Goal: Communication & Community: Answer question/provide support

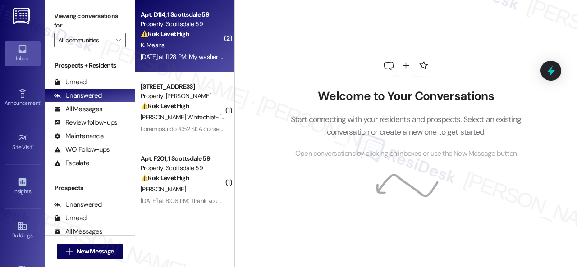
click at [212, 40] on div "K. Means" at bounding box center [182, 45] width 85 height 11
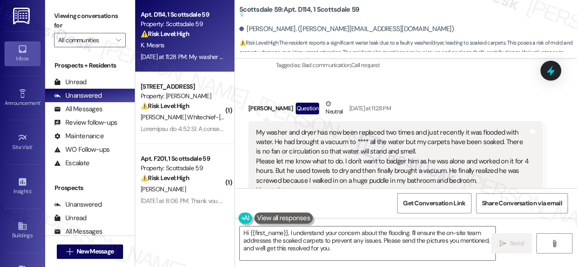
scroll to position [1032, 0]
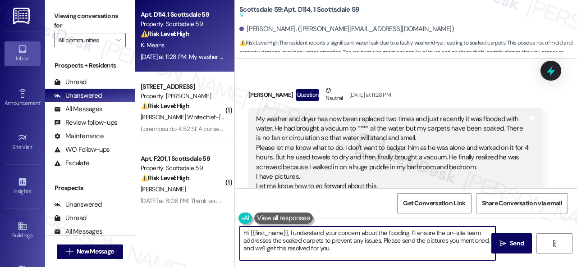
drag, startPoint x: 411, startPoint y: 232, endPoint x: 435, endPoint y: 265, distance: 41.3
click at [432, 262] on div "Hi {{first_name}}, I understand your concern about the flooding. I'll ensure th…" at bounding box center [406, 252] width 342 height 68
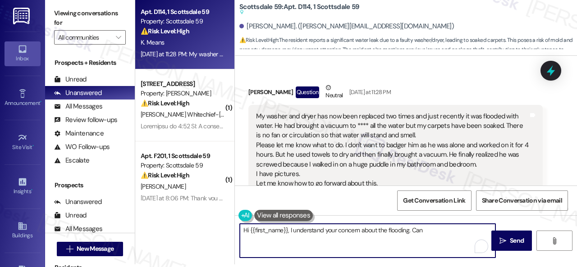
click at [96, 51] on div "Viewing conversations for All communities " at bounding box center [90, 25] width 90 height 56
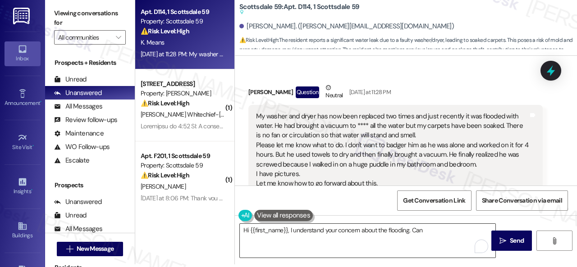
click at [436, 229] on textarea "Hi {{first_name}}, I understand your concern about the flooding. Can" at bounding box center [367, 241] width 255 height 34
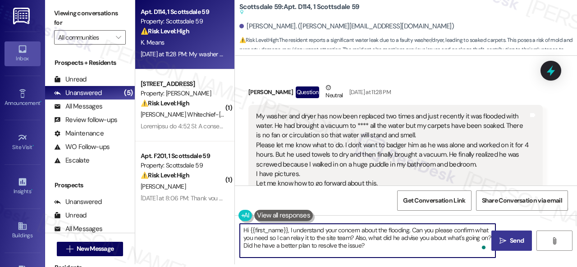
type textarea "Hi {{first_name}}, I understand your concern about the flooding. Can you please…"
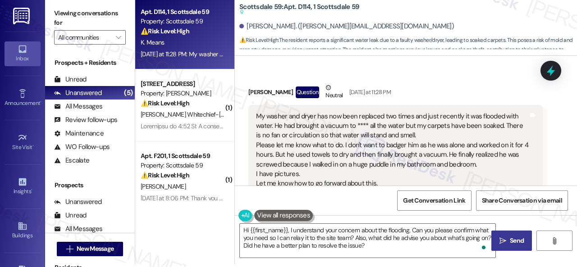
click at [510, 236] on span "Send" at bounding box center [517, 240] width 14 height 9
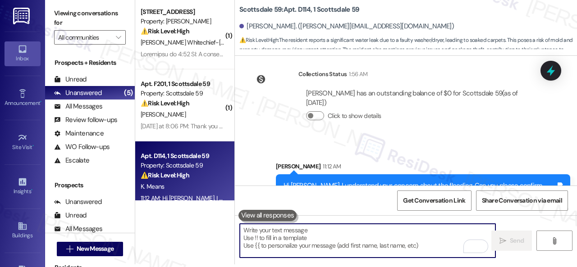
click at [271, 234] on textarea "To enrich screen reader interactions, please activate Accessibility in Grammarl…" at bounding box center [367, 241] width 255 height 34
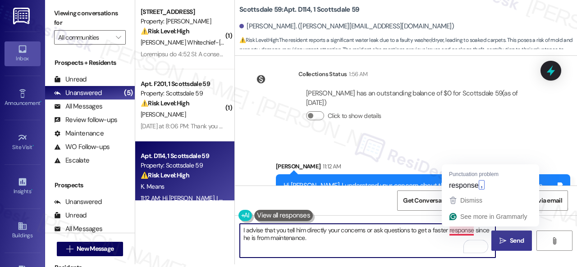
click at [454, 234] on textarea "I advise that you tell him directly your concerns or ask questions to get a fas…" at bounding box center [367, 241] width 255 height 34
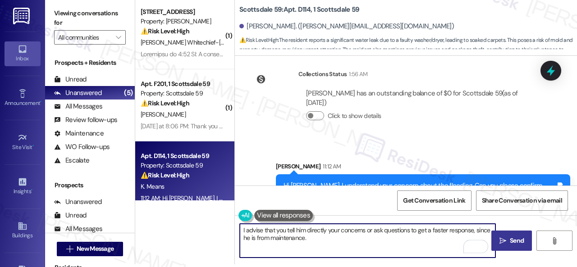
click at [343, 238] on textarea "I advise that you tell him directly your concerns or ask questions to get a fas…" at bounding box center [367, 241] width 255 height 34
type textarea "I advise that you tell him directly your concerns or ask questions to get a fas…"
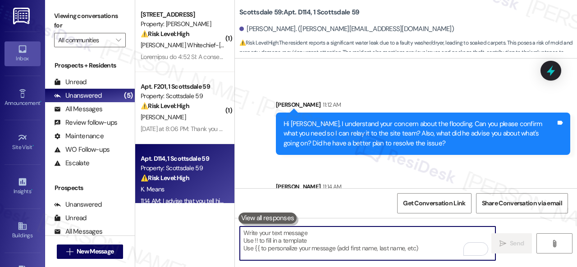
scroll to position [1234, 0]
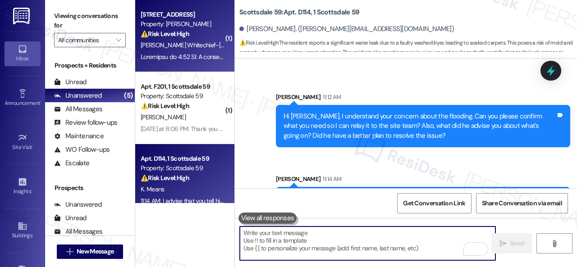
click at [200, 40] on div "[PERSON_NAME] Whitechief-[PERSON_NAME]" at bounding box center [182, 45] width 85 height 11
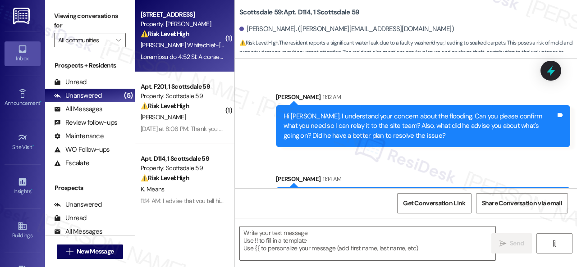
type textarea "Fetching suggested responses. Please feel free to read through the conversation…"
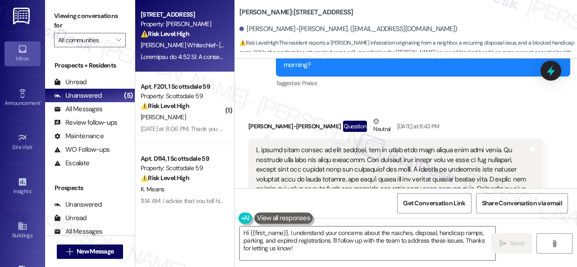
scroll to position [458, 0]
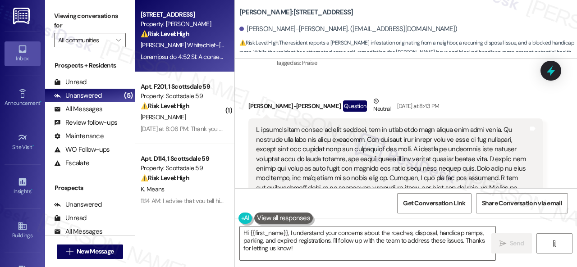
drag, startPoint x: 412, startPoint y: 168, endPoint x: 435, endPoint y: 166, distance: 23.5
click at [435, 166] on div at bounding box center [392, 245] width 272 height 241
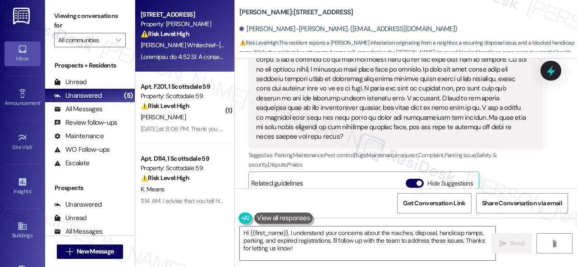
scroll to position [683, 0]
click at [403, 234] on textarea "Hi {{first_name}}, I understand your concerns about the roaches, disposal, hand…" at bounding box center [367, 244] width 255 height 34
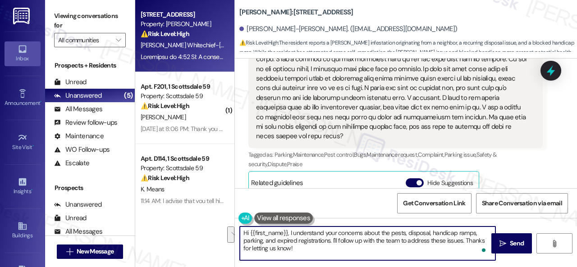
drag, startPoint x: 342, startPoint y: 240, endPoint x: 349, endPoint y: 246, distance: 9.3
click at [349, 246] on textarea "Hi {{first_name}}, I understand your concerns about the pests, disposal, handic…" at bounding box center [367, 244] width 255 height 34
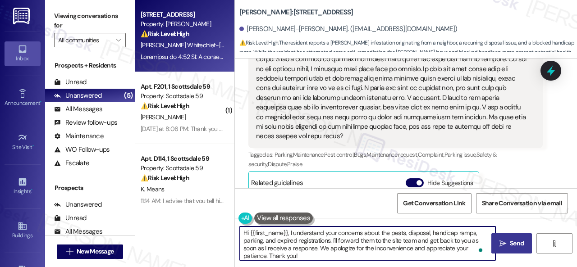
type textarea "Hi {{first_name}}, I understand your concerns about the pests, disposal, handic…"
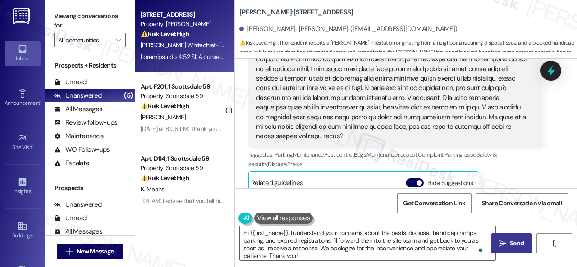
click at [503, 245] on span " Send" at bounding box center [511, 243] width 28 height 9
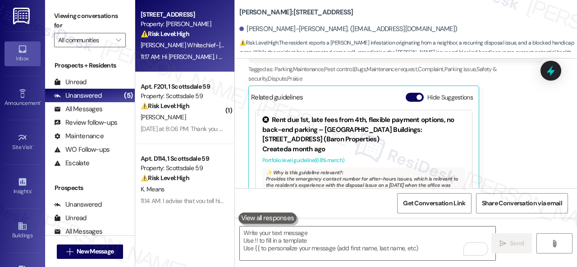
scroll to position [768, 0]
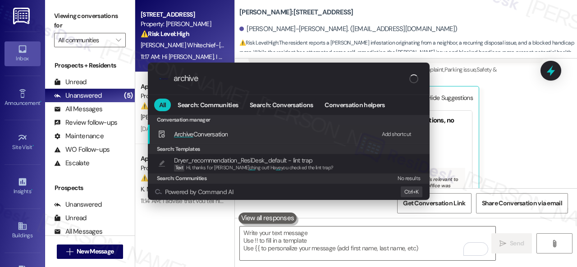
click at [389, 134] on div "Add shortcut" at bounding box center [397, 134] width 30 height 9
drag, startPoint x: 220, startPoint y: 82, endPoint x: 95, endPoint y: 71, distance: 125.7
click at [125, 81] on div ".cls-1{fill:#0a055f;}.cls-2{fill:#0cc4c4;} resideskLogoBlueOrange archive All S…" at bounding box center [288, 133] width 577 height 267
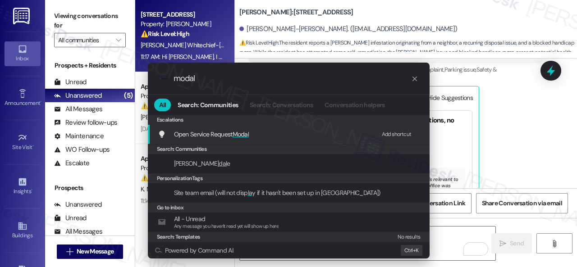
click at [387, 134] on div "Add shortcut" at bounding box center [397, 134] width 30 height 9
drag, startPoint x: 216, startPoint y: 82, endPoint x: 120, endPoint y: 68, distance: 97.4
click at [125, 68] on div ".cls-1{fill:#0a055f;}.cls-2{fill:#0cc4c4;} resideskLogoBlueOrange modal All Sea…" at bounding box center [288, 133] width 577 height 267
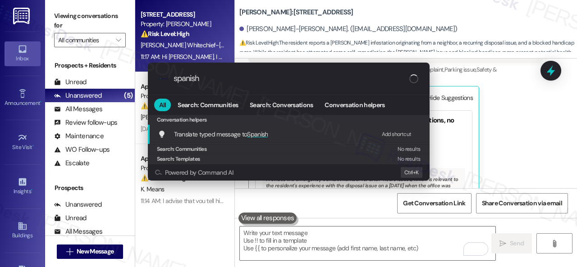
click at [395, 132] on div "Add shortcut" at bounding box center [397, 134] width 30 height 9
drag, startPoint x: 205, startPoint y: 82, endPoint x: 92, endPoint y: 72, distance: 114.0
click at [111, 75] on div ".cls-1{fill:#0a055f;}.cls-2{fill:#0cc4c4;} resideskLogoBlueOrange spanish All S…" at bounding box center [288, 133] width 577 height 267
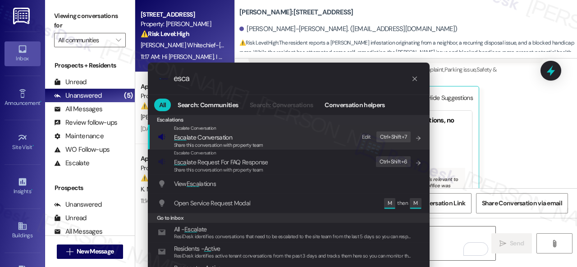
type input "esca"
click at [366, 136] on div "Edit" at bounding box center [366, 136] width 9 height 9
click at [187, 137] on span "Esca late Conversation" at bounding box center [203, 137] width 58 height 8
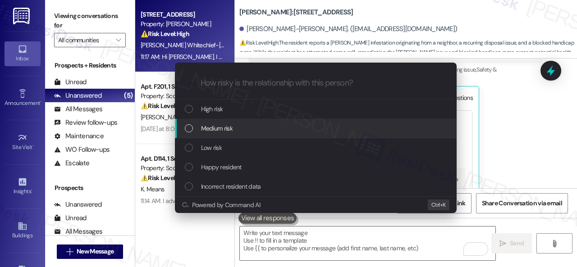
click at [200, 127] on div "Medium risk" at bounding box center [317, 128] width 264 height 10
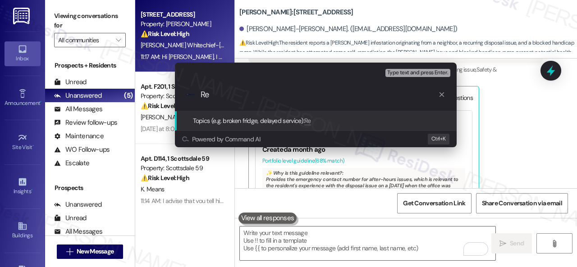
type input "R"
type input "c"
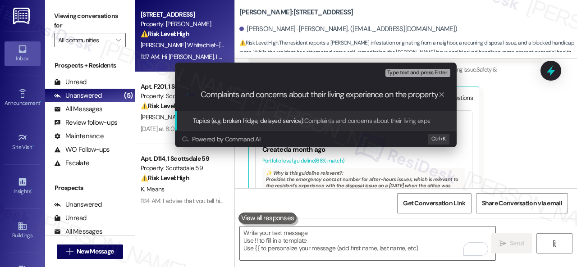
type input "Complaints and concerns about their living experience on the property."
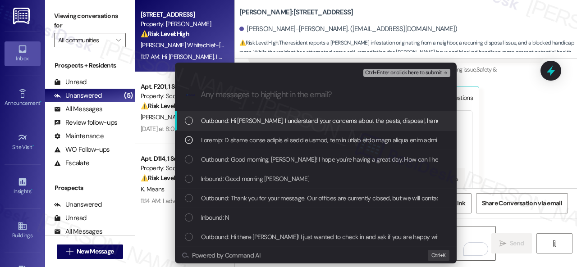
click at [386, 75] on span "Ctrl+Enter or click here to submit" at bounding box center [403, 73] width 77 height 6
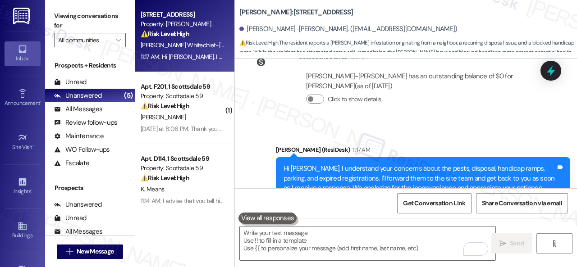
scroll to position [961, 0]
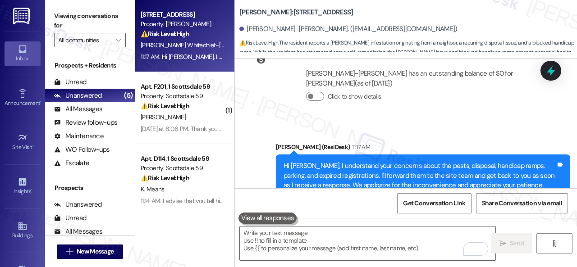
click at [202, 121] on div "[PERSON_NAME]" at bounding box center [182, 117] width 85 height 11
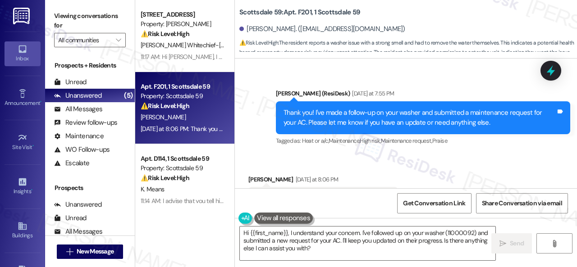
scroll to position [2186, 0]
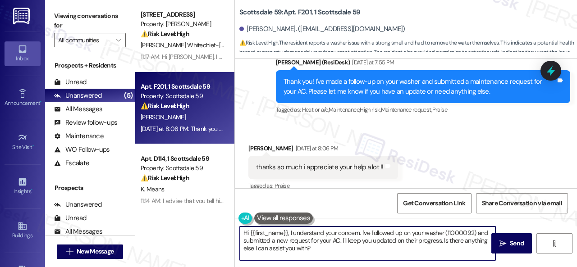
drag, startPoint x: 134, startPoint y: 195, endPoint x: 125, endPoint y: 181, distance: 16.6
click at [128, 190] on div "Viewing conversations for All communities  Prospects + Residents Unread (0) Un…" at bounding box center [311, 133] width 532 height 267
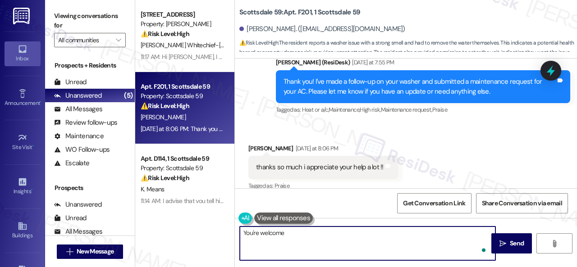
type textarea "You're welcome."
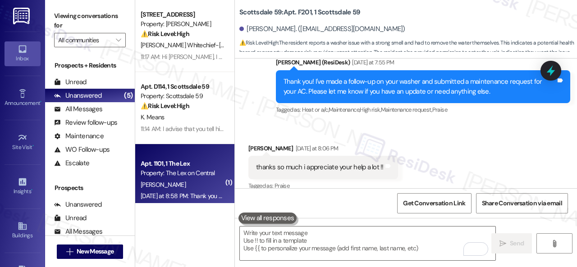
click at [203, 192] on div "[DATE] at 8:58 PM: Thank you for your message. Our offices are currently closed…" at bounding box center [417, 196] width 553 height 8
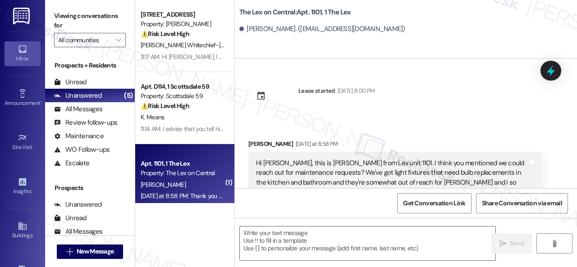
scroll to position [22, 0]
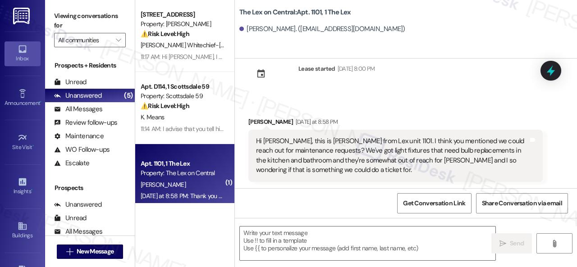
type textarea "Fetching suggested responses. Please feel free to read through the conversation…"
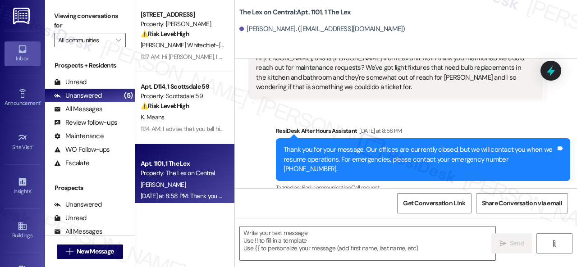
scroll to position [108, 0]
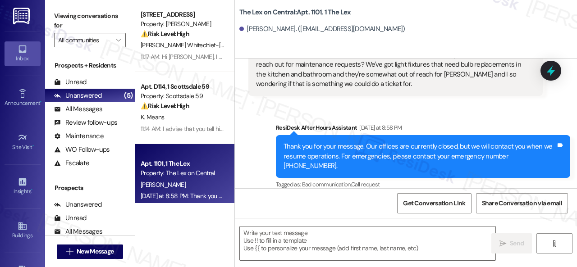
click at [436, 118] on div "Sent via SMS ResiDesk After Hours Assistant [DATE] at 8:58 PM Thank you for you…" at bounding box center [423, 157] width 308 height 82
click at [299, 241] on textarea at bounding box center [367, 244] width 255 height 34
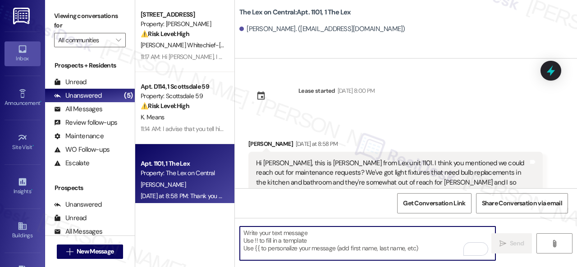
scroll to position [90, 0]
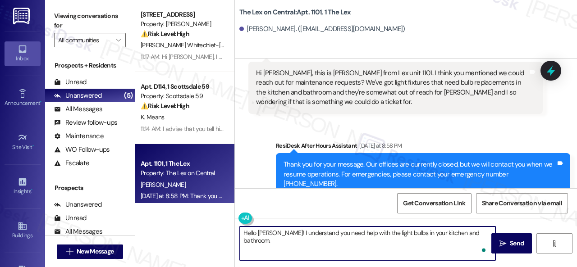
paste textarea "I'll be happy to submit a work order on your behalf. Can the maintenance team e…"
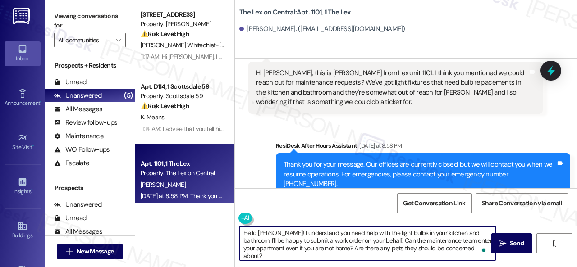
click at [361, 240] on textarea "Hello [PERSON_NAME]! I understand you need help with the light bulbs in your ki…" at bounding box center [367, 244] width 255 height 34
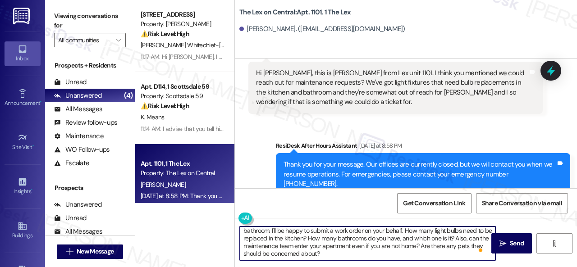
scroll to position [3, 0]
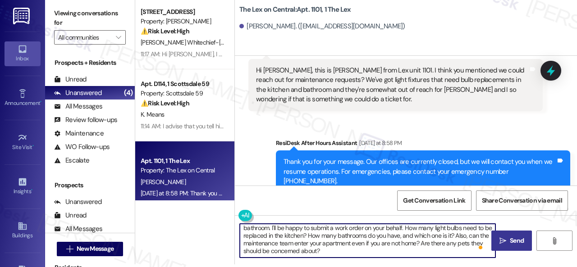
type textarea "Hello [PERSON_NAME]! I understand you need help with the light bulbs in your ki…"
click at [497, 237] on span " Send" at bounding box center [511, 240] width 28 height 9
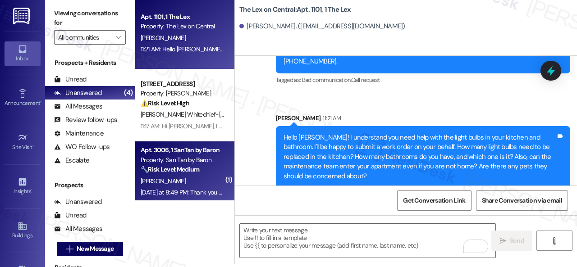
click at [188, 181] on div "[PERSON_NAME]" at bounding box center [182, 181] width 85 height 11
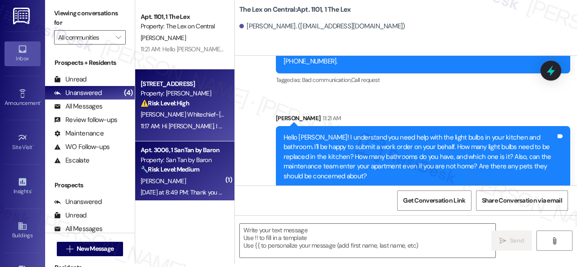
type textarea "Fetching suggested responses. Please feel free to read through the conversation…"
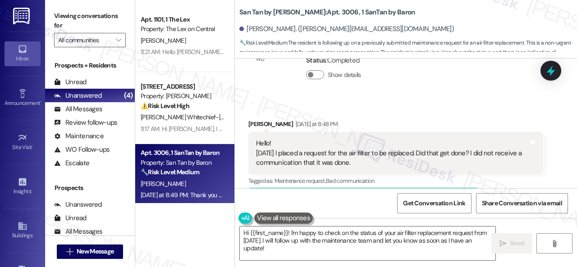
scroll to position [2951, 0]
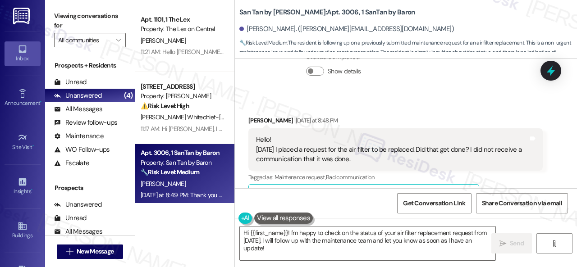
click at [321, 187] on div "Related guidelines Hide Suggestions" at bounding box center [363, 196] width 225 height 18
click at [528, 163] on div "[PERSON_NAME] [DATE] at 8:48 PM Hello! [DATE] I placed a request for the air fi…" at bounding box center [395, 215] width 294 height 198
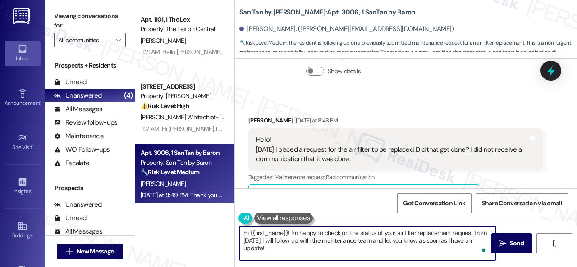
drag, startPoint x: 269, startPoint y: 241, endPoint x: 275, endPoint y: 252, distance: 12.9
click at [275, 252] on textarea "Hi {{first_name}}! I'm happy to check on the status of your air filter replacem…" at bounding box center [367, 244] width 255 height 34
paste textarea "Do you have a maintenance request for the issue? If so, is the work order still…"
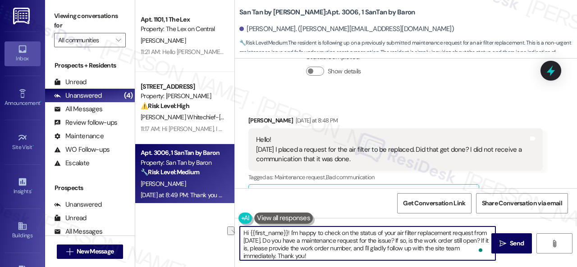
drag, startPoint x: 365, startPoint y: 241, endPoint x: 395, endPoint y: 241, distance: 30.2
click at [395, 241] on textarea "Hi {{first_name}}! I'm happy to check on the status of your air filter replacem…" at bounding box center [367, 244] width 255 height 34
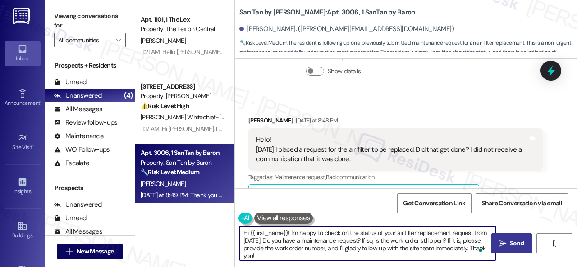
type textarea "Hi {{first_name}}! I'm happy to check on the status of your air filter replacem…"
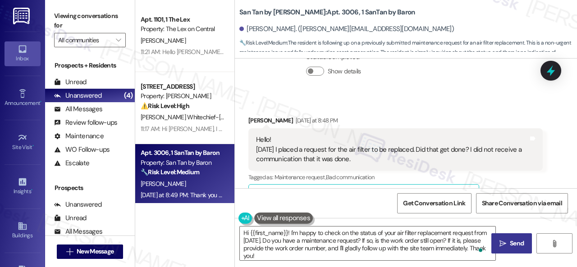
click at [508, 241] on span "Send" at bounding box center [517, 243] width 18 height 9
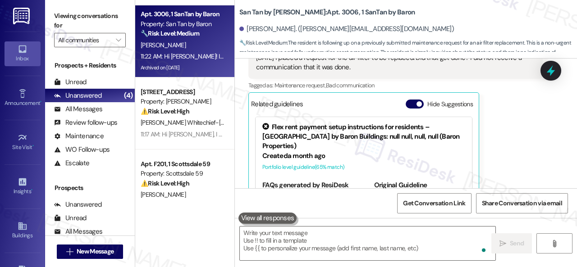
scroll to position [85, 0]
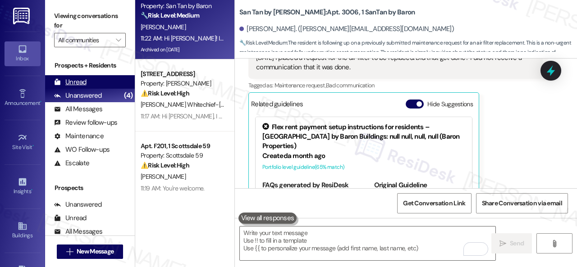
click at [82, 82] on div "Unread" at bounding box center [70, 81] width 32 height 9
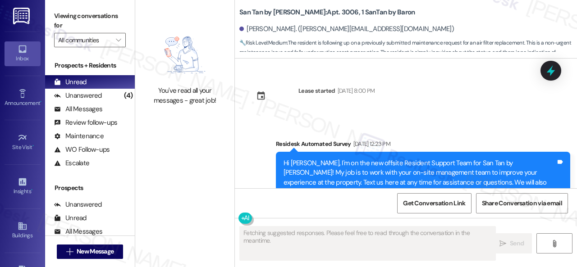
scroll to position [3043, 0]
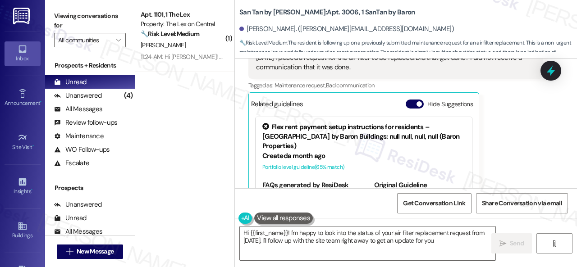
type textarea "Hi {{first_name}}! I'm happy to look into the status of your air filter replace…"
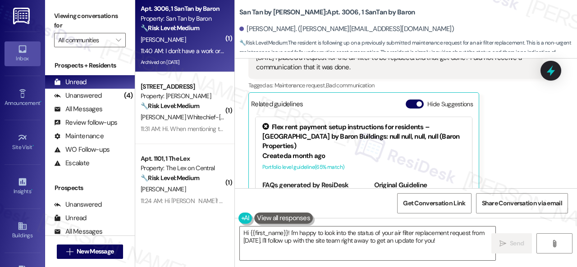
scroll to position [3165, 0]
